Goal: Navigation & Orientation: Find specific page/section

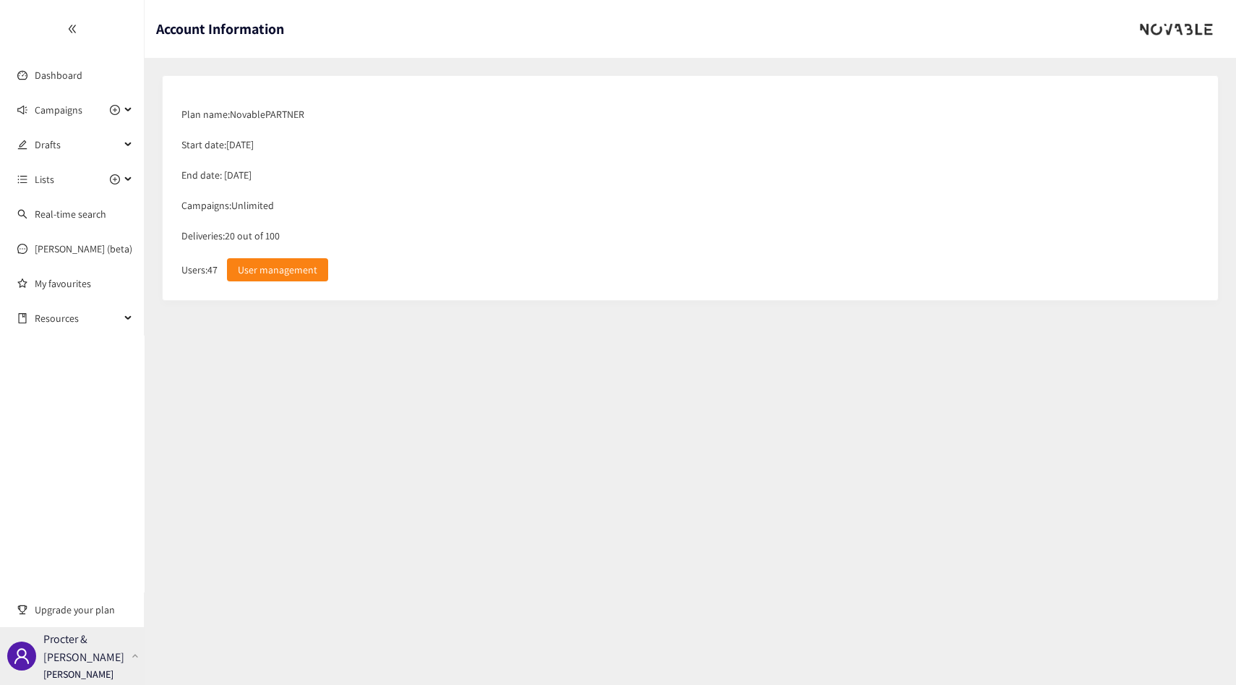
click at [76, 672] on p "[PERSON_NAME]" at bounding box center [78, 674] width 70 height 16
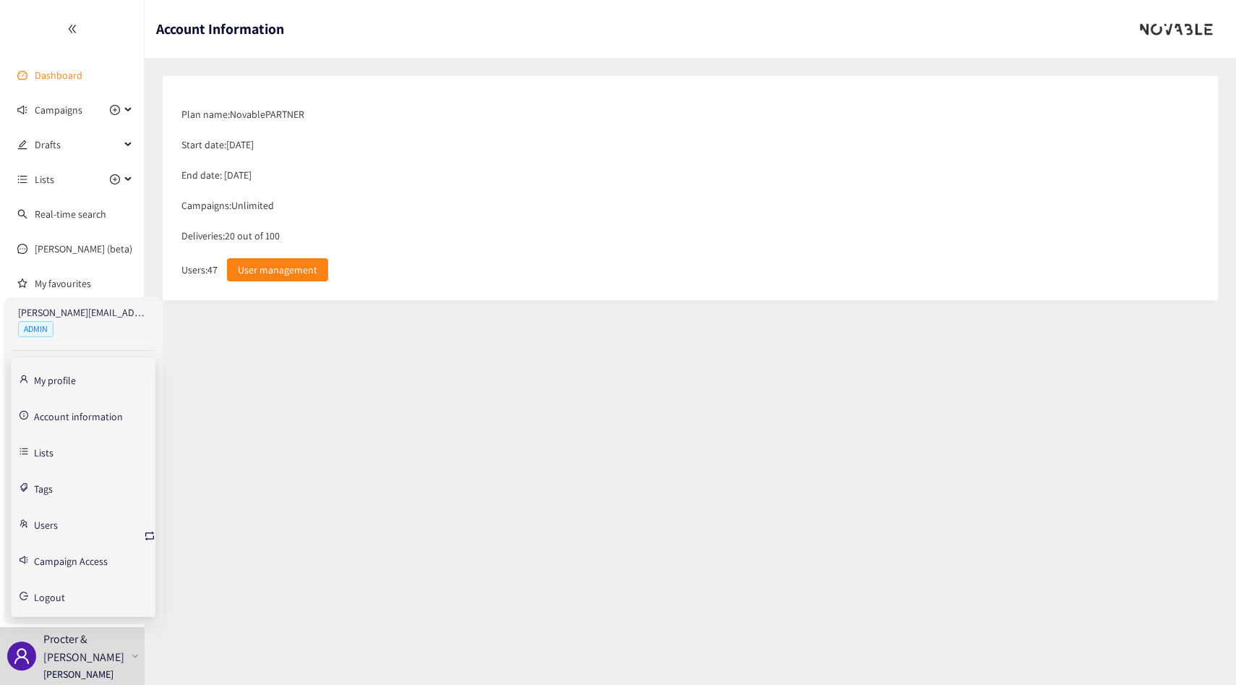
click at [51, 72] on link "Dashboard" at bounding box center [59, 75] width 48 height 13
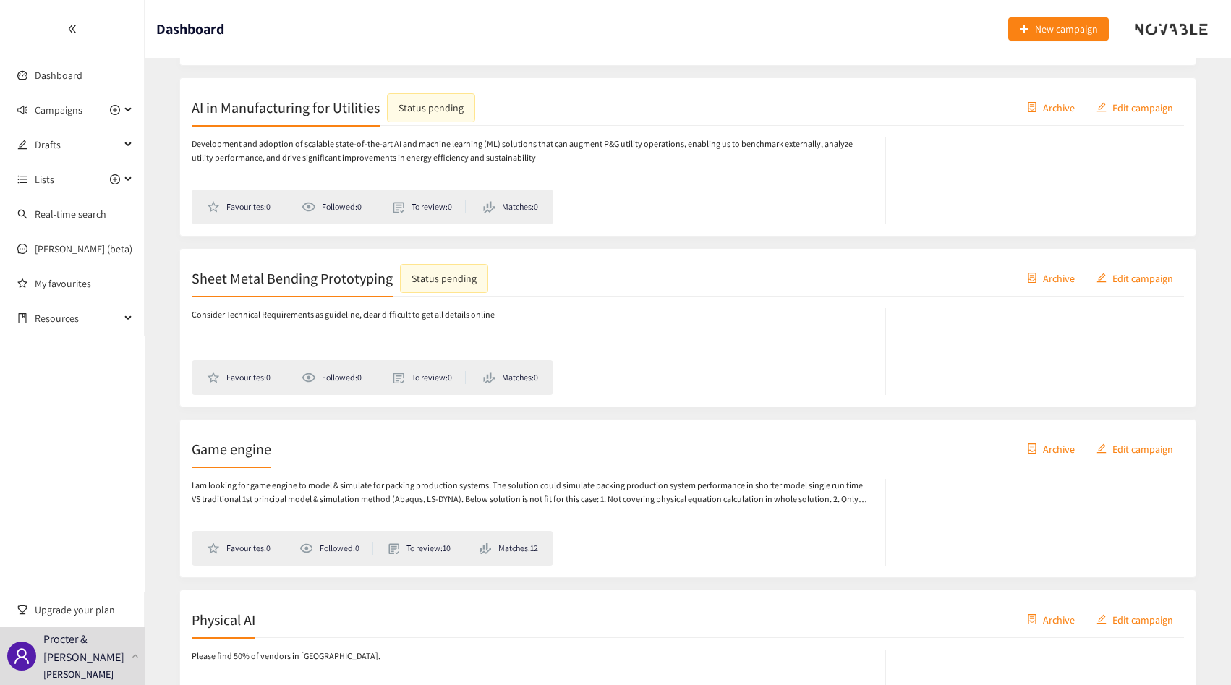
scroll to position [431, 0]
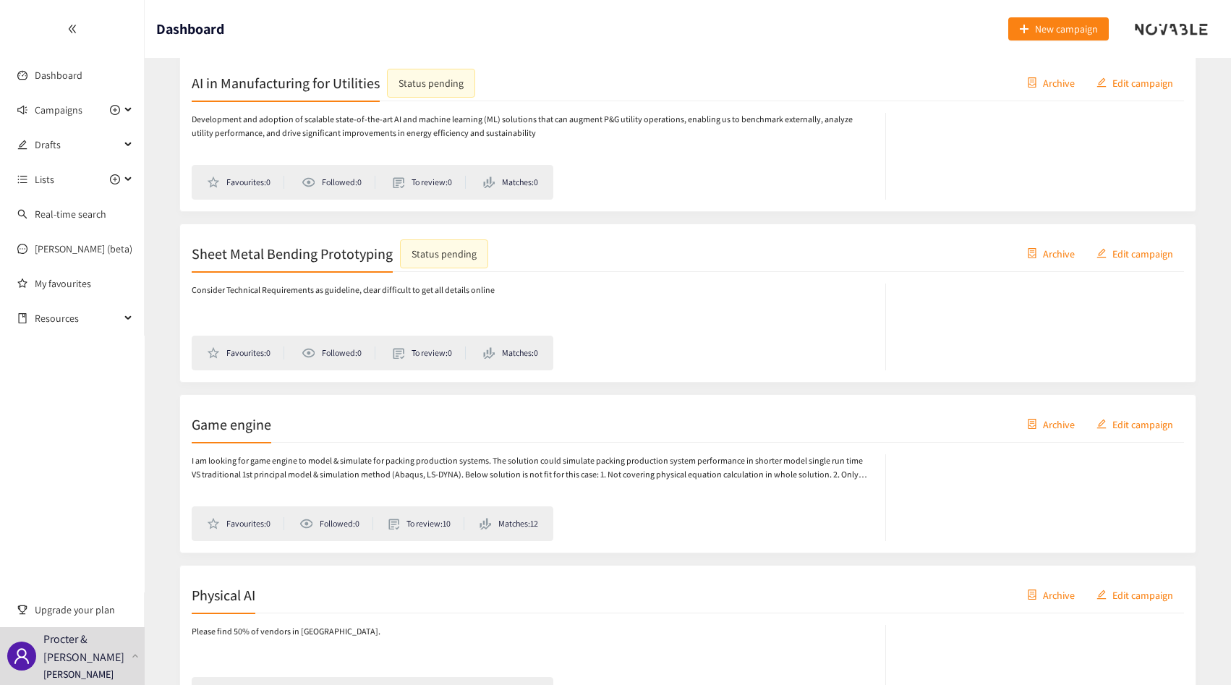
click at [268, 430] on h2 "Game engine" at bounding box center [232, 424] width 80 height 20
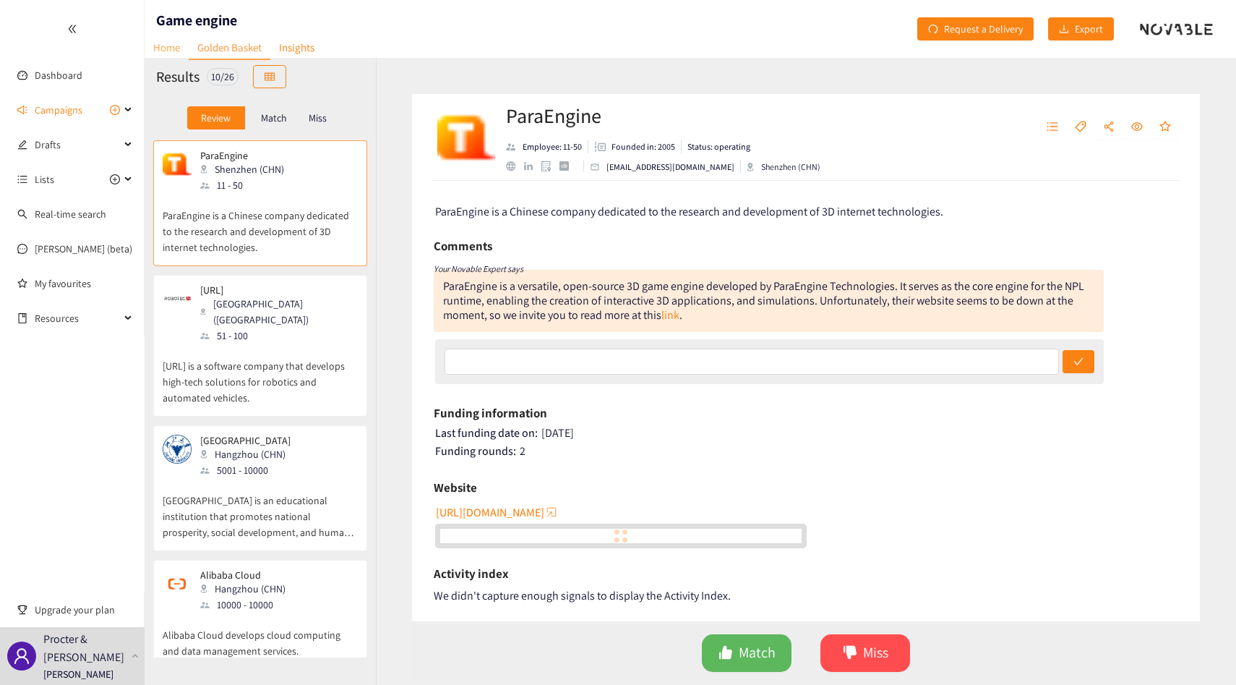
click at [176, 53] on link "Home" at bounding box center [167, 47] width 44 height 22
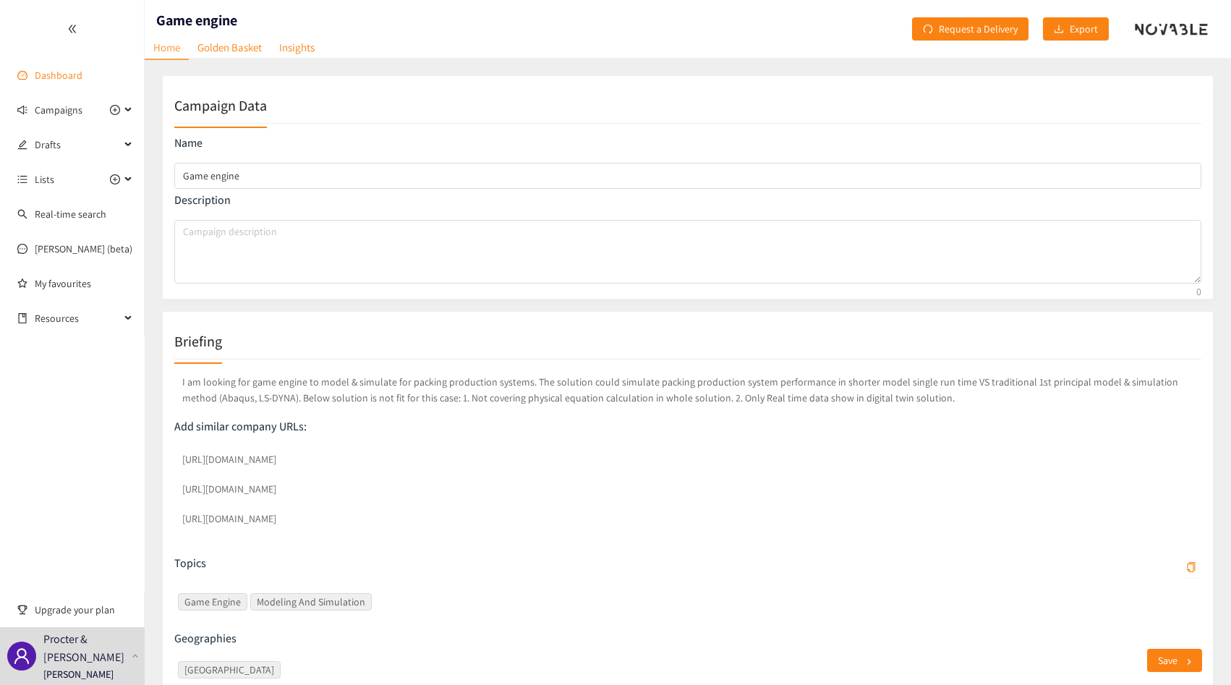
click at [72, 69] on link "Dashboard" at bounding box center [59, 75] width 48 height 13
